Goal: Task Accomplishment & Management: Use online tool/utility

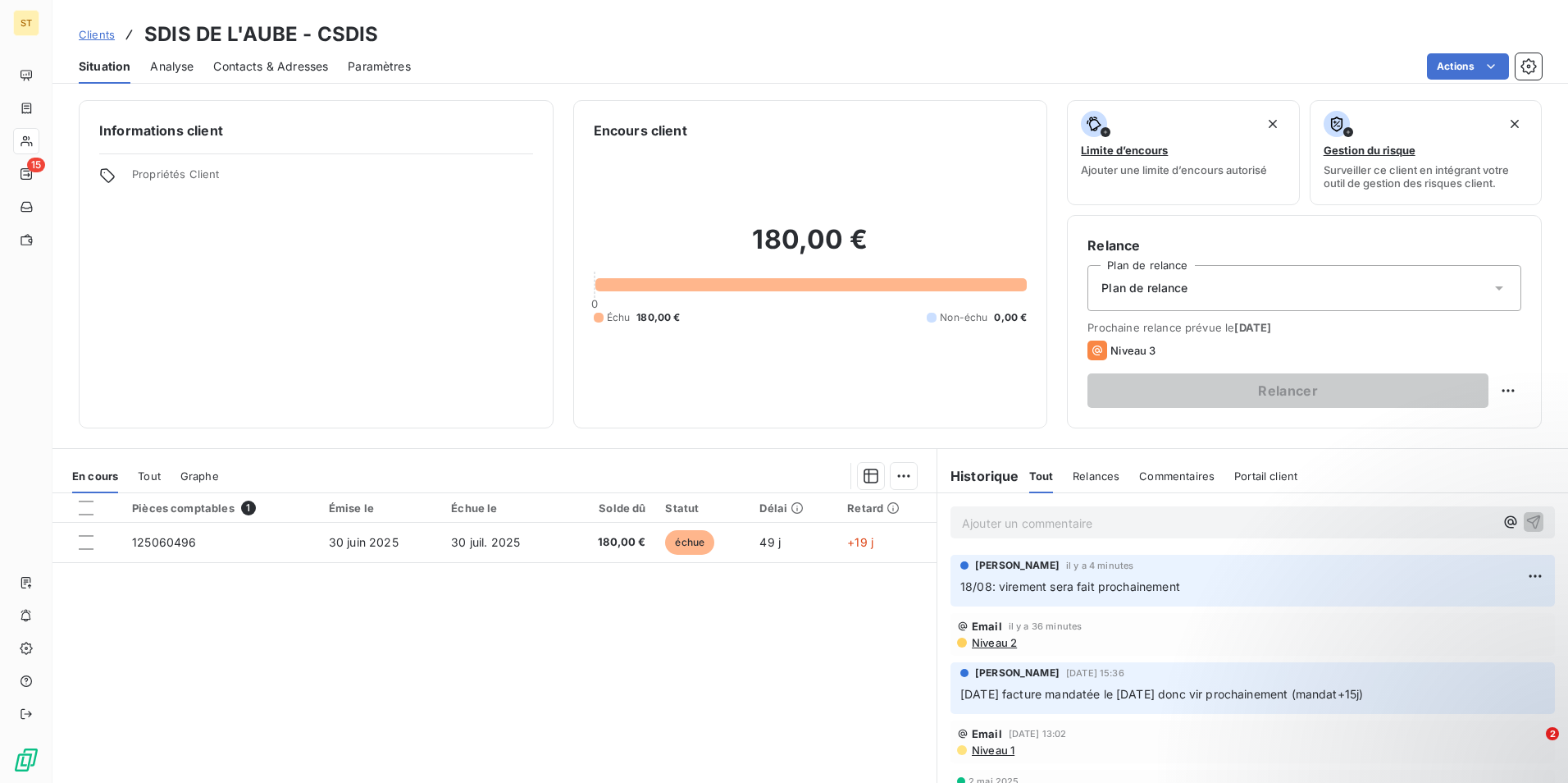
scroll to position [75, 0]
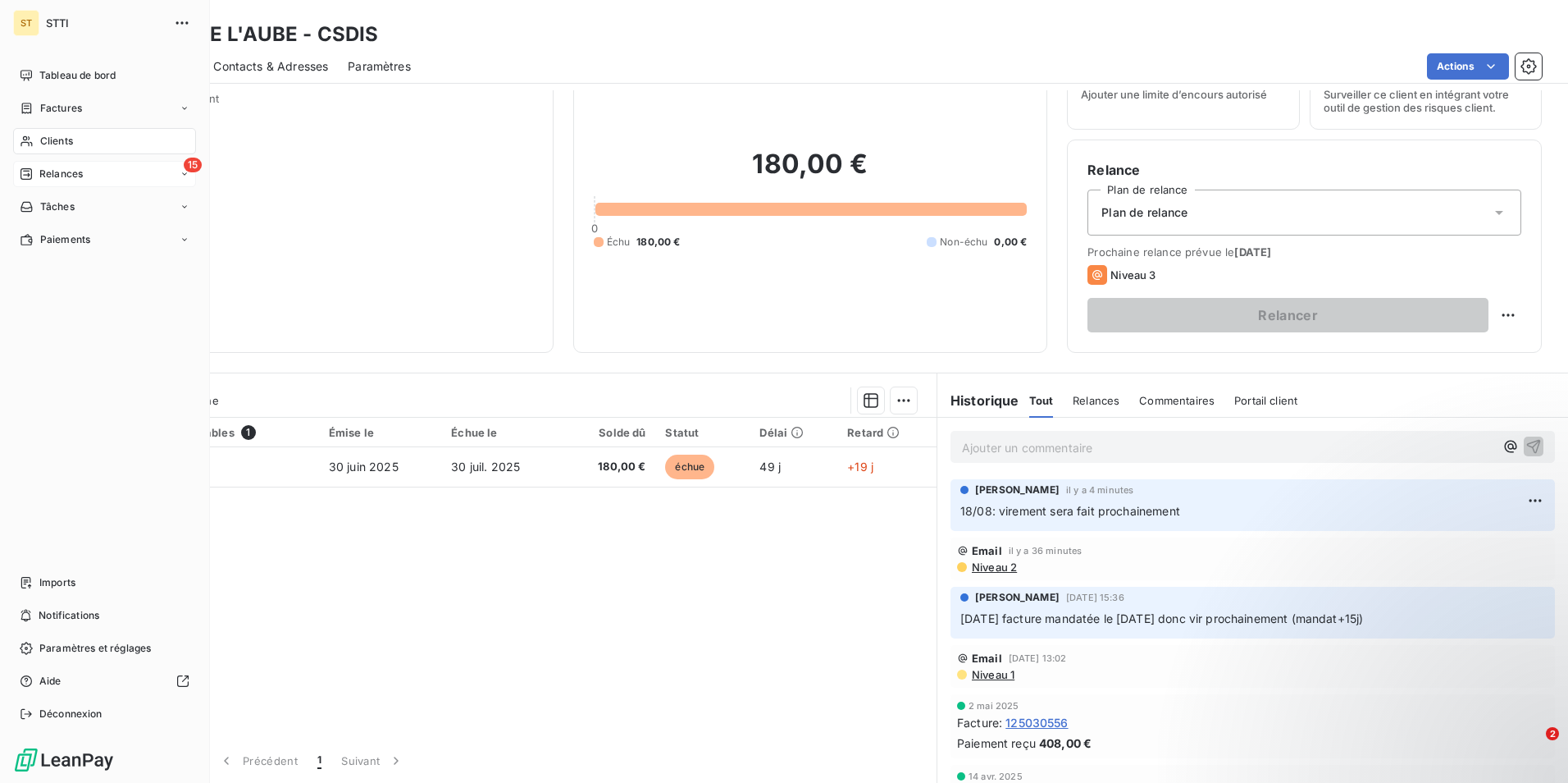
click at [51, 172] on span "Relances" at bounding box center [61, 174] width 43 height 15
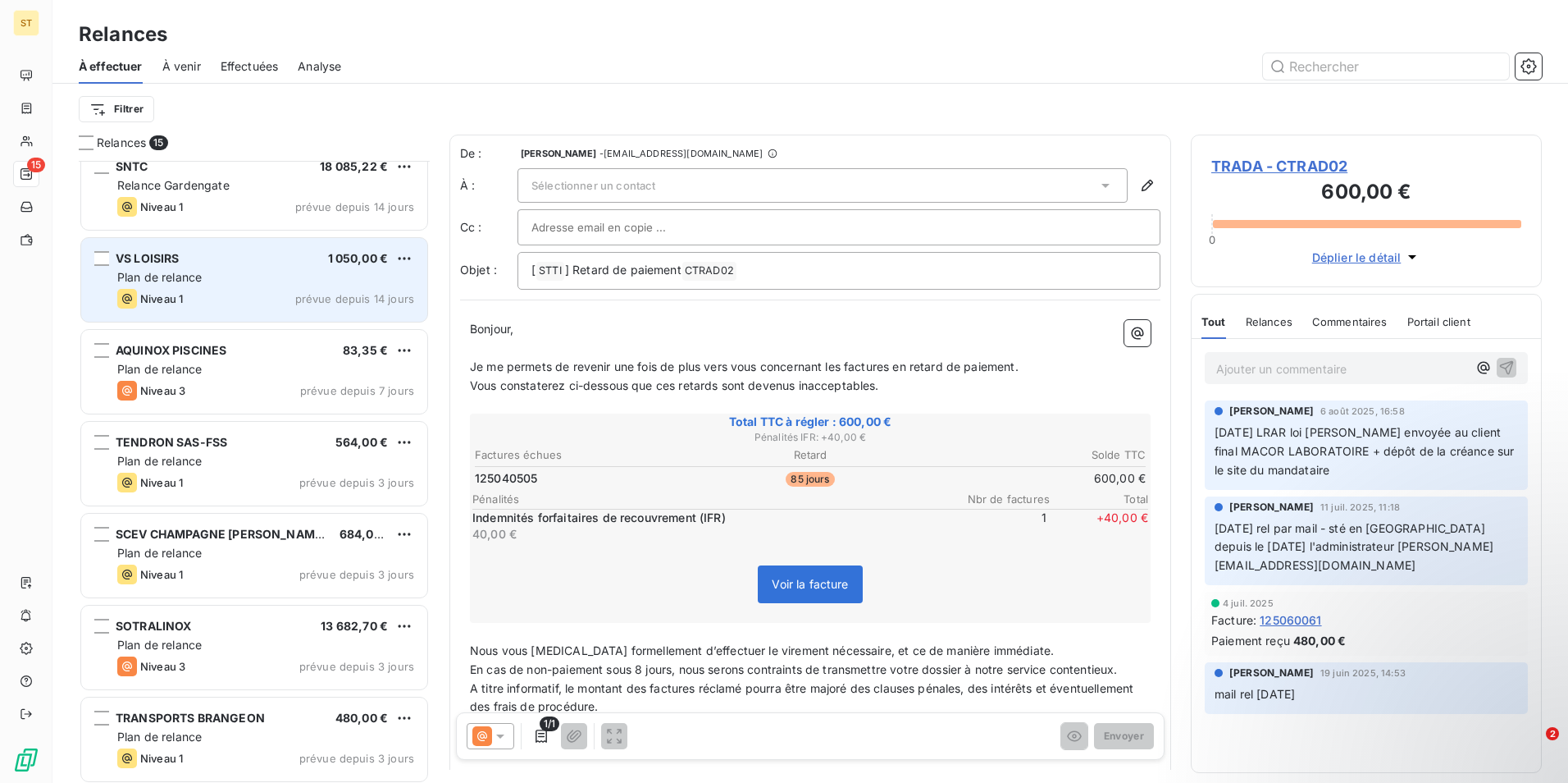
scroll to position [329, 0]
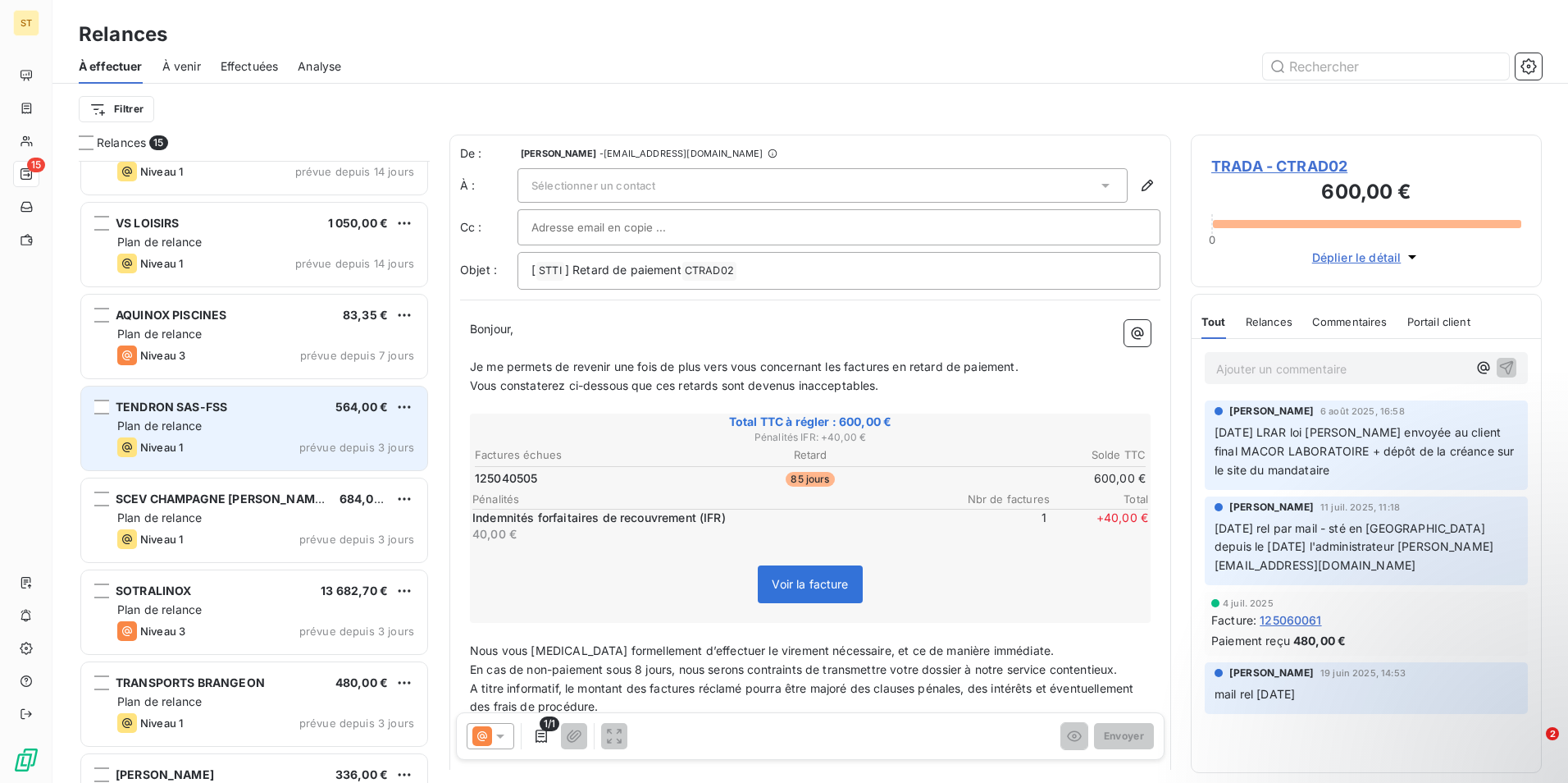
click at [242, 427] on div "Plan de relance" at bounding box center [266, 425] width 297 height 16
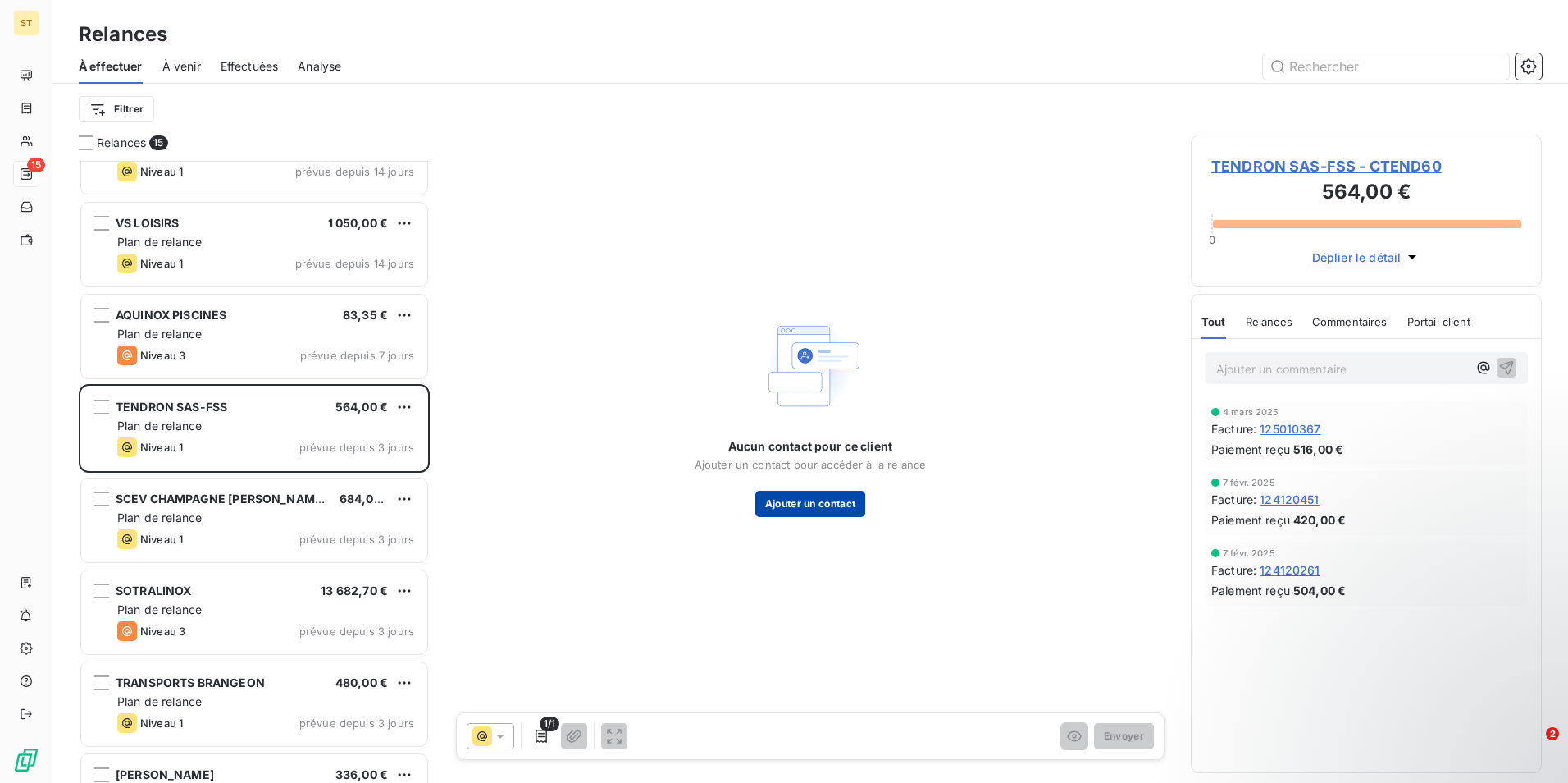
click at [819, 509] on button "Ajouter un contact" at bounding box center [811, 504] width 111 height 26
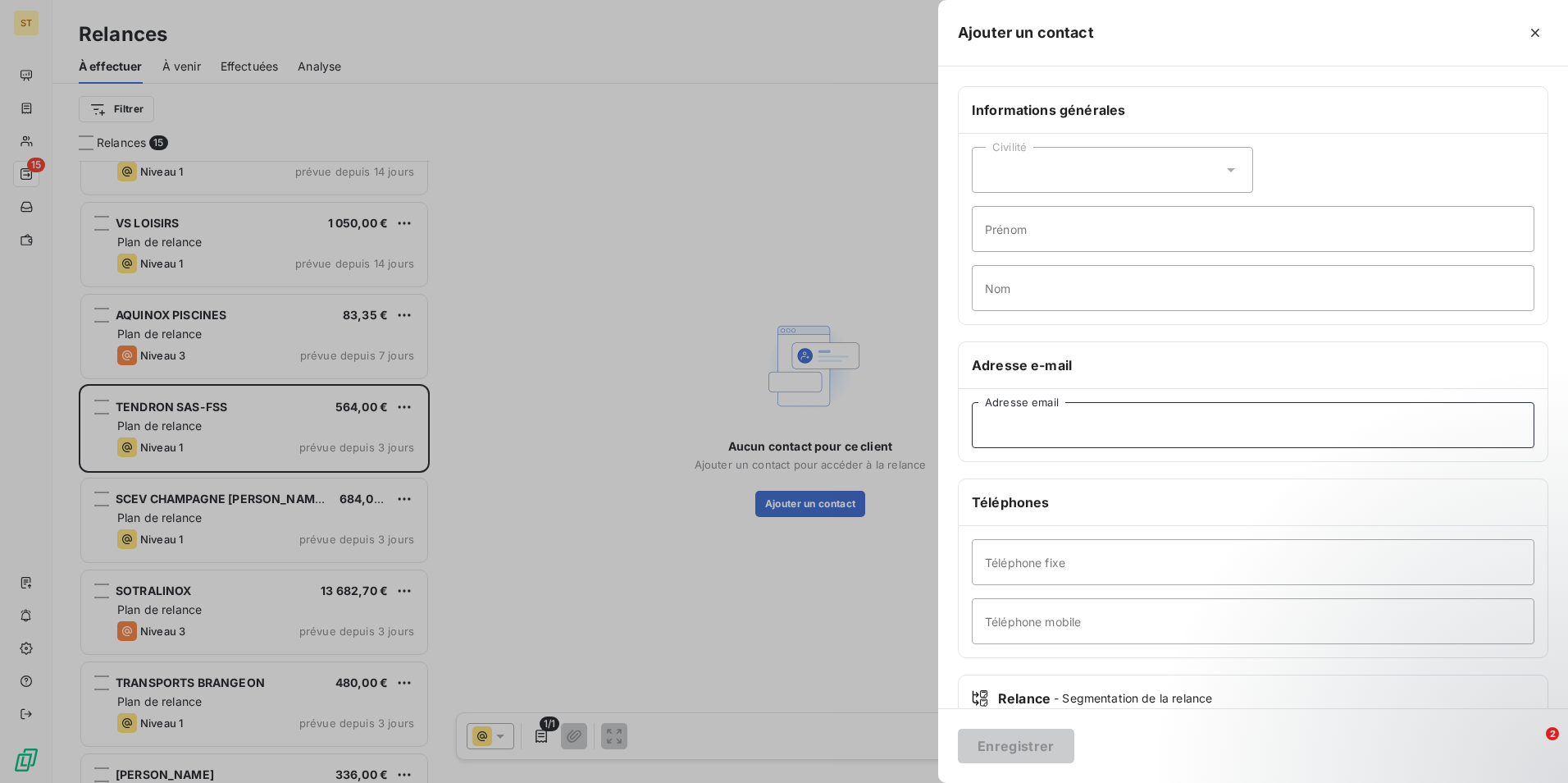
paste input "[EMAIL_ADDRESS][DOMAIN_NAME]"
type input "[EMAIL_ADDRESS][DOMAIN_NAME]"
click at [1013, 745] on button "Enregistrer" at bounding box center [1017, 745] width 116 height 35
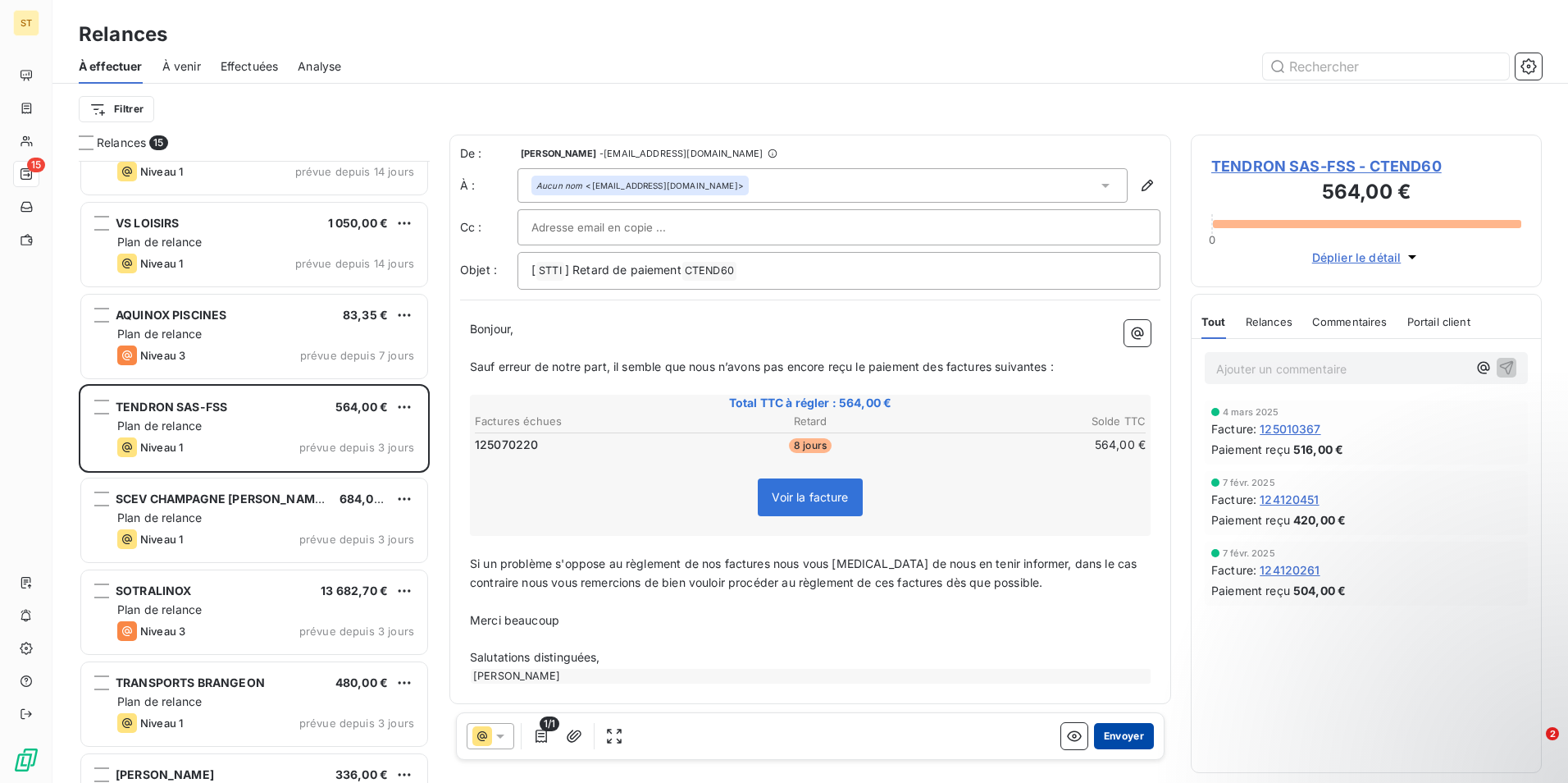
click at [1109, 738] on button "Envoyer" at bounding box center [1124, 736] width 60 height 26
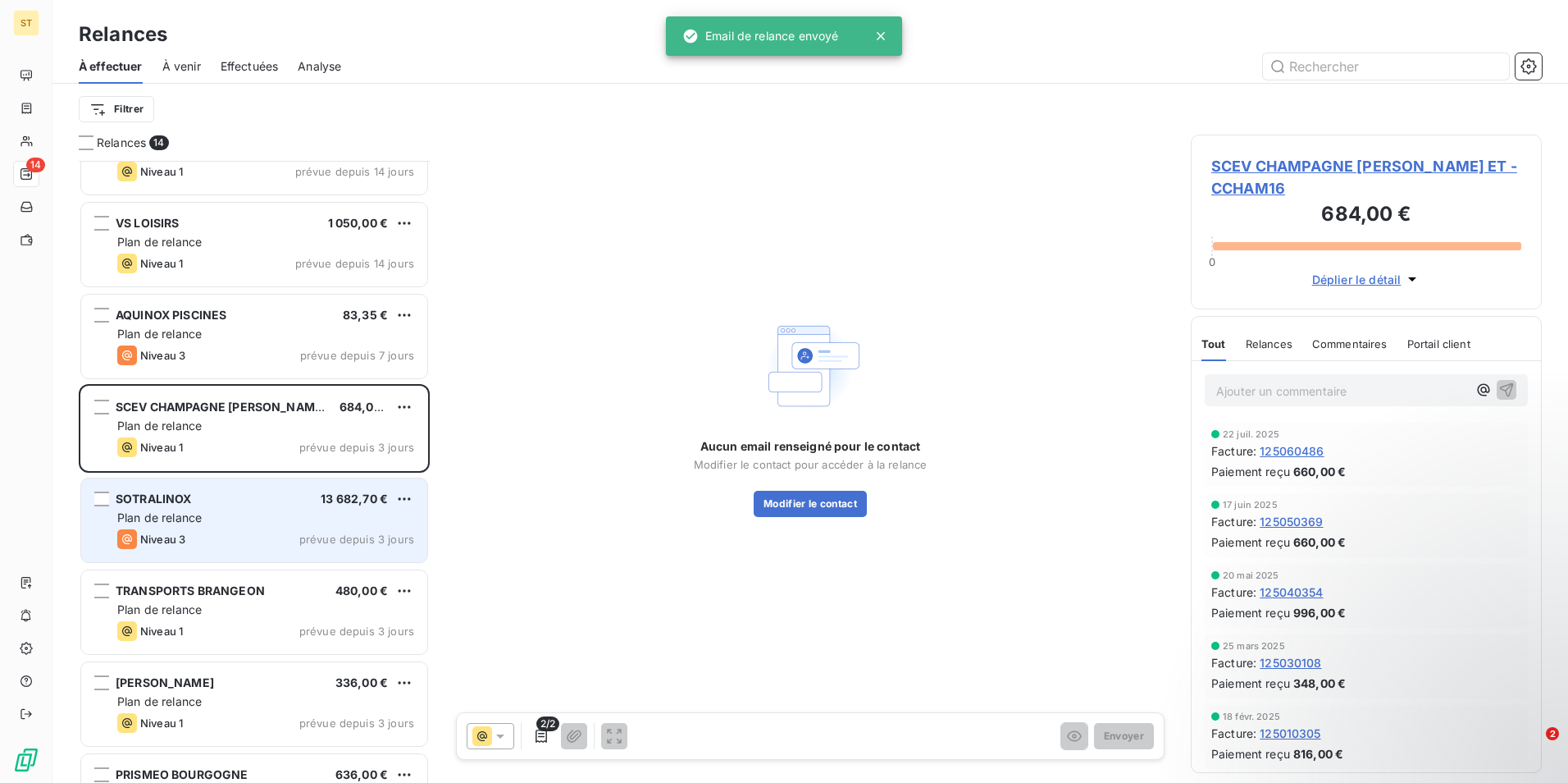
click at [248, 532] on div "Niveau 3 prévue depuis 3 jours" at bounding box center [266, 539] width 297 height 20
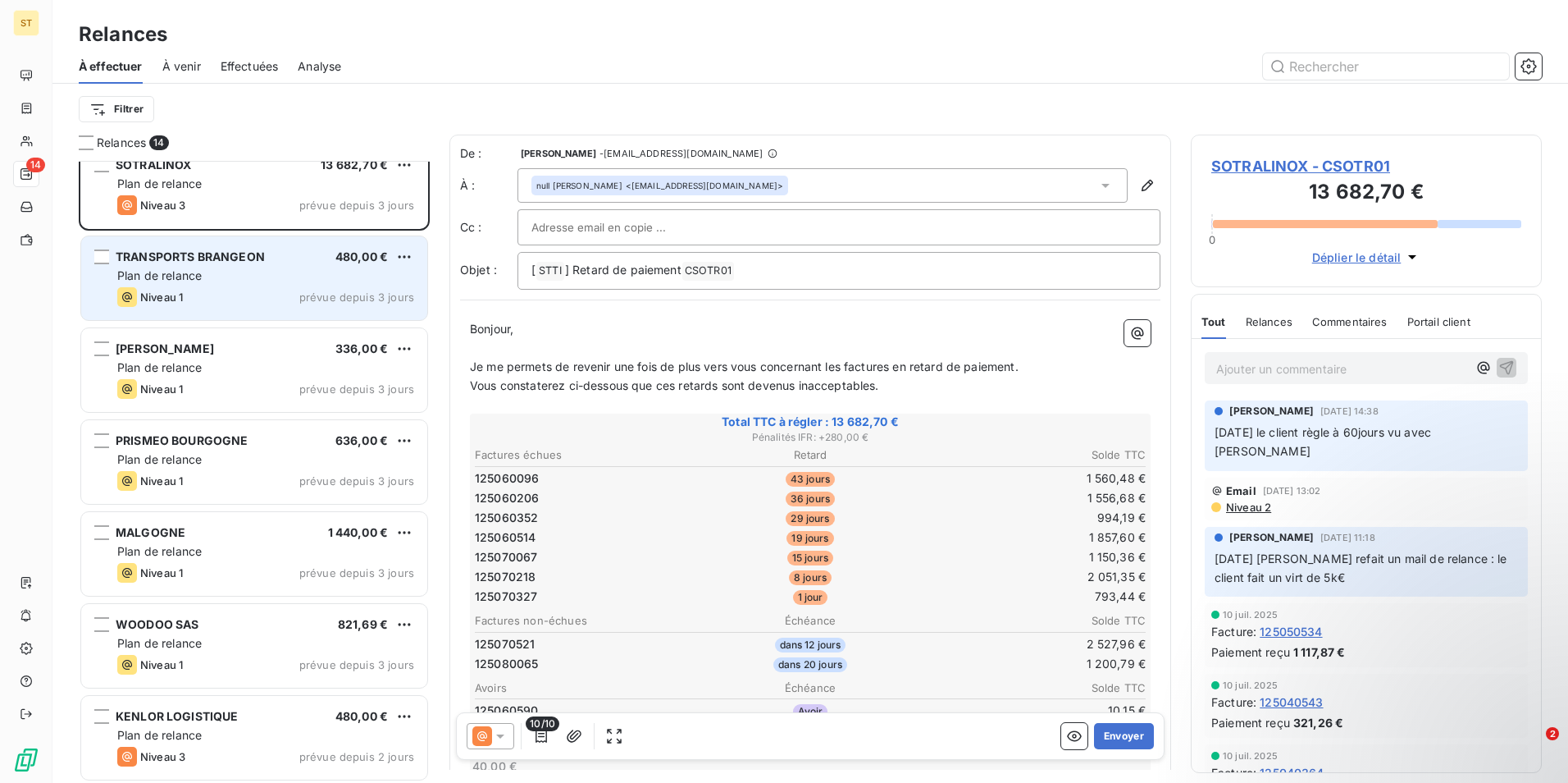
scroll to position [666, 0]
